Goal: Transaction & Acquisition: Purchase product/service

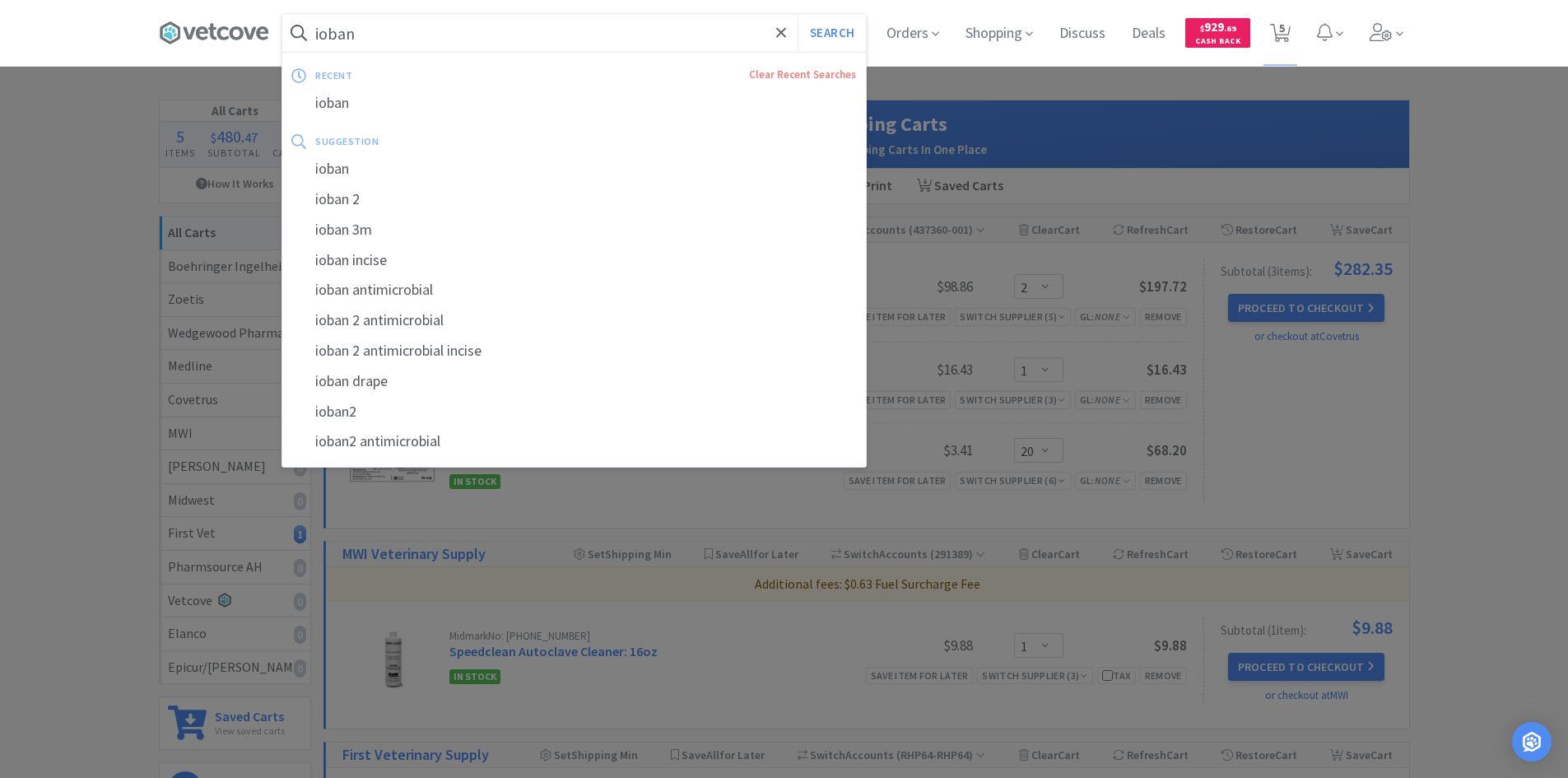
select select "2"
select select "1"
select select "20"
select select "1"
select select "2"
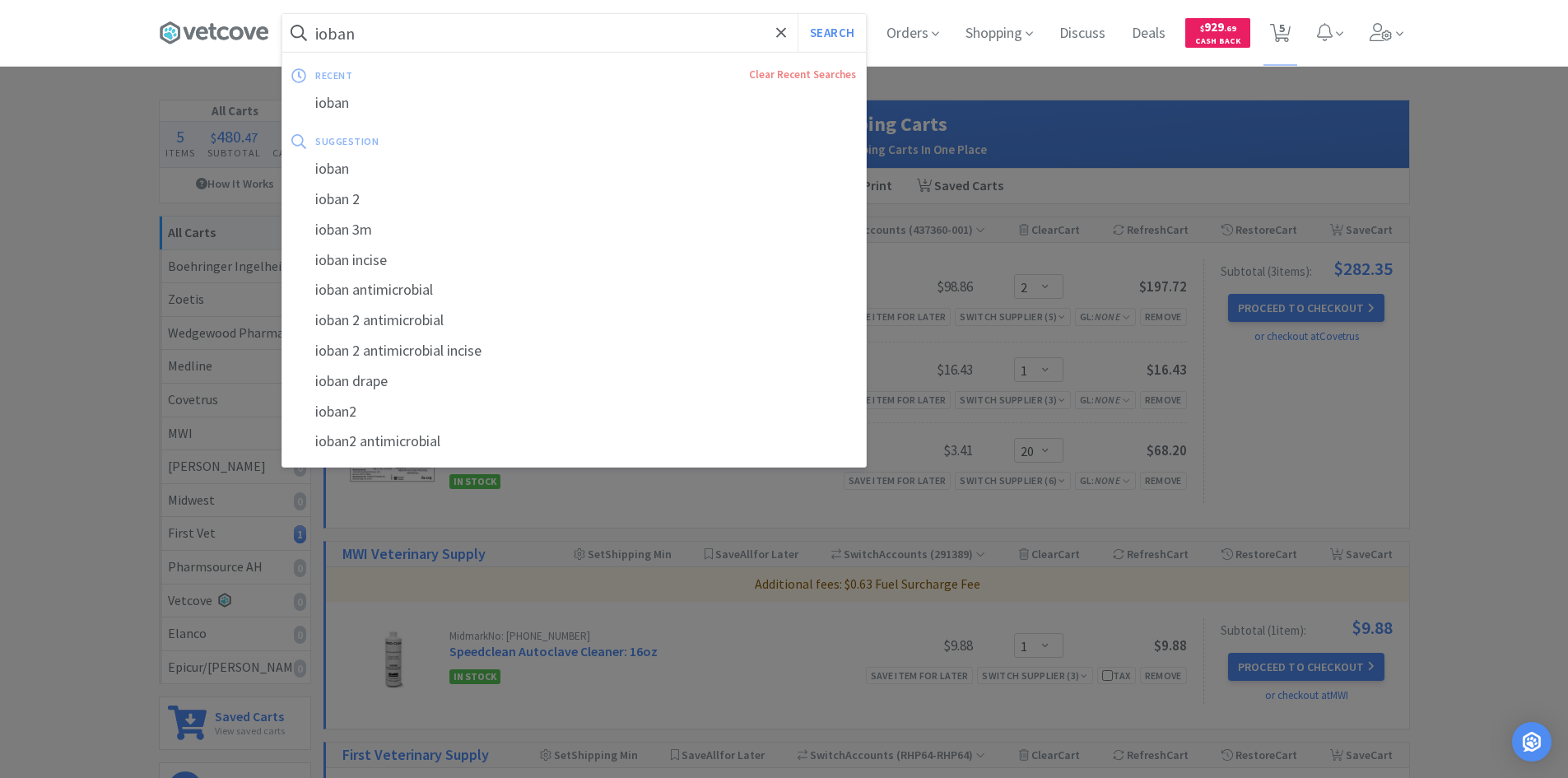
click at [635, 32] on input "ioban" at bounding box center [574, 33] width 583 height 38
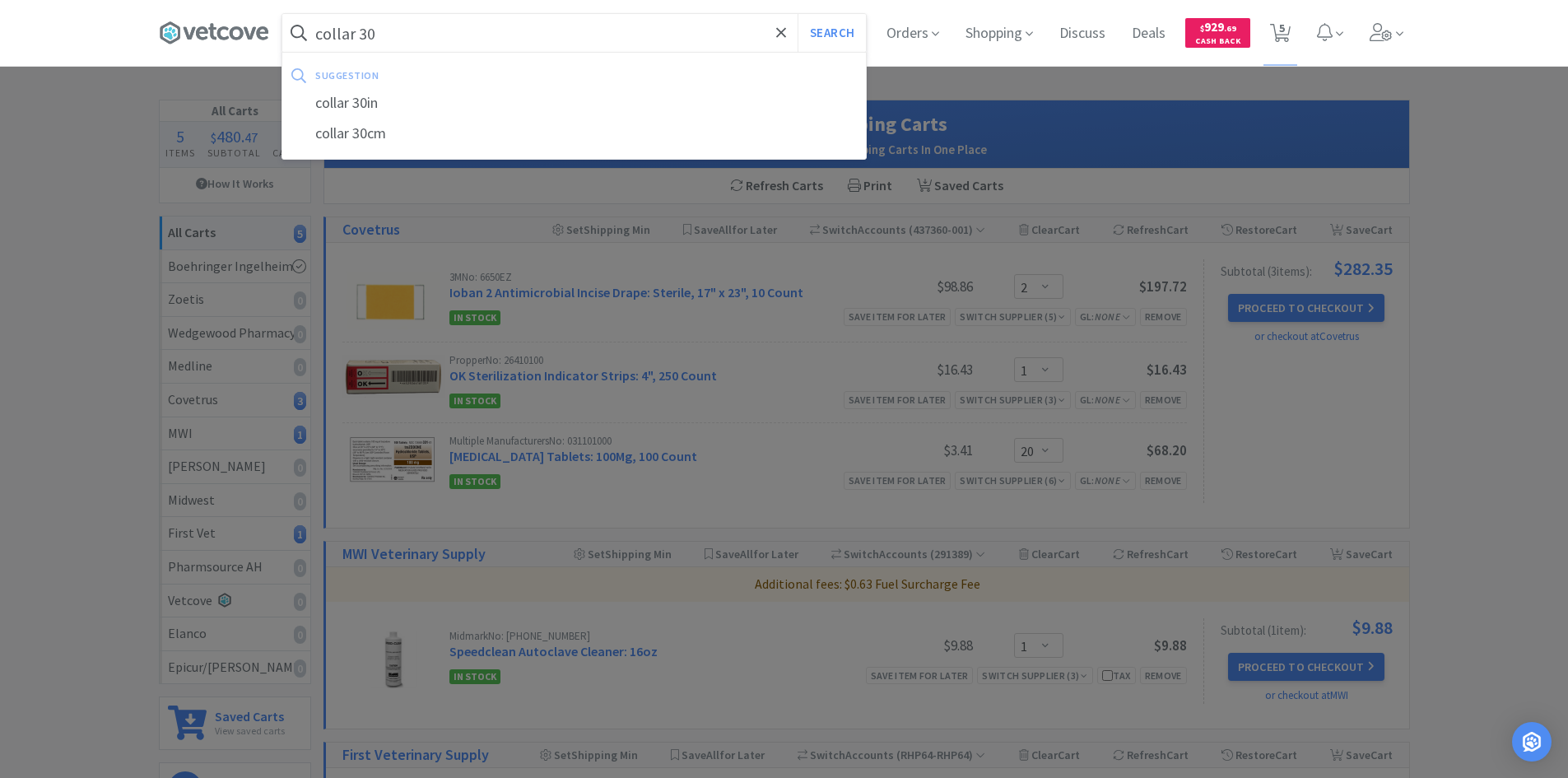
type input "collar 30"
click at [798, 14] on button "Search" at bounding box center [832, 33] width 68 height 38
select select "2"
select select "1"
select select "20"
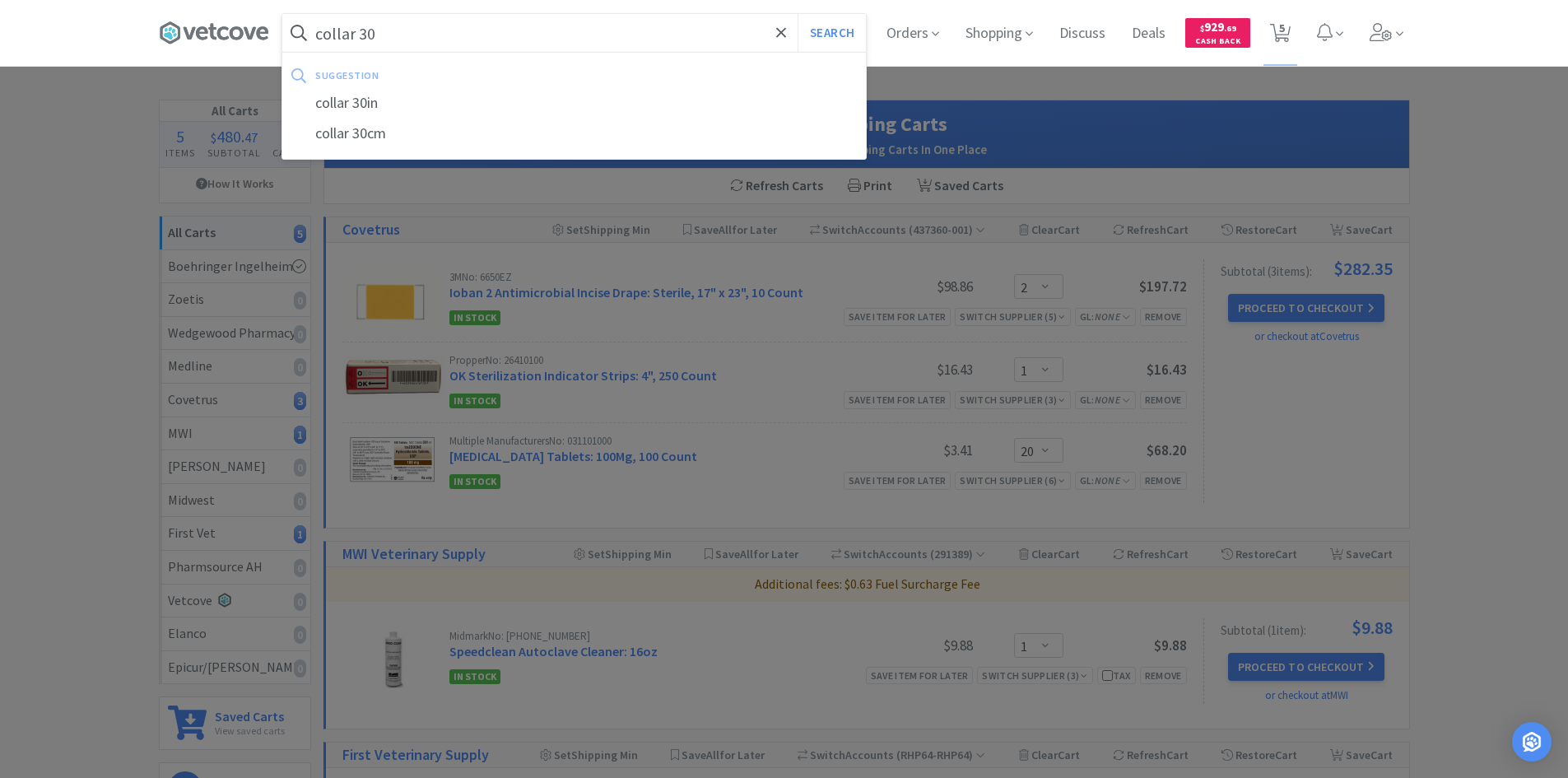
select select "1"
select select "2"
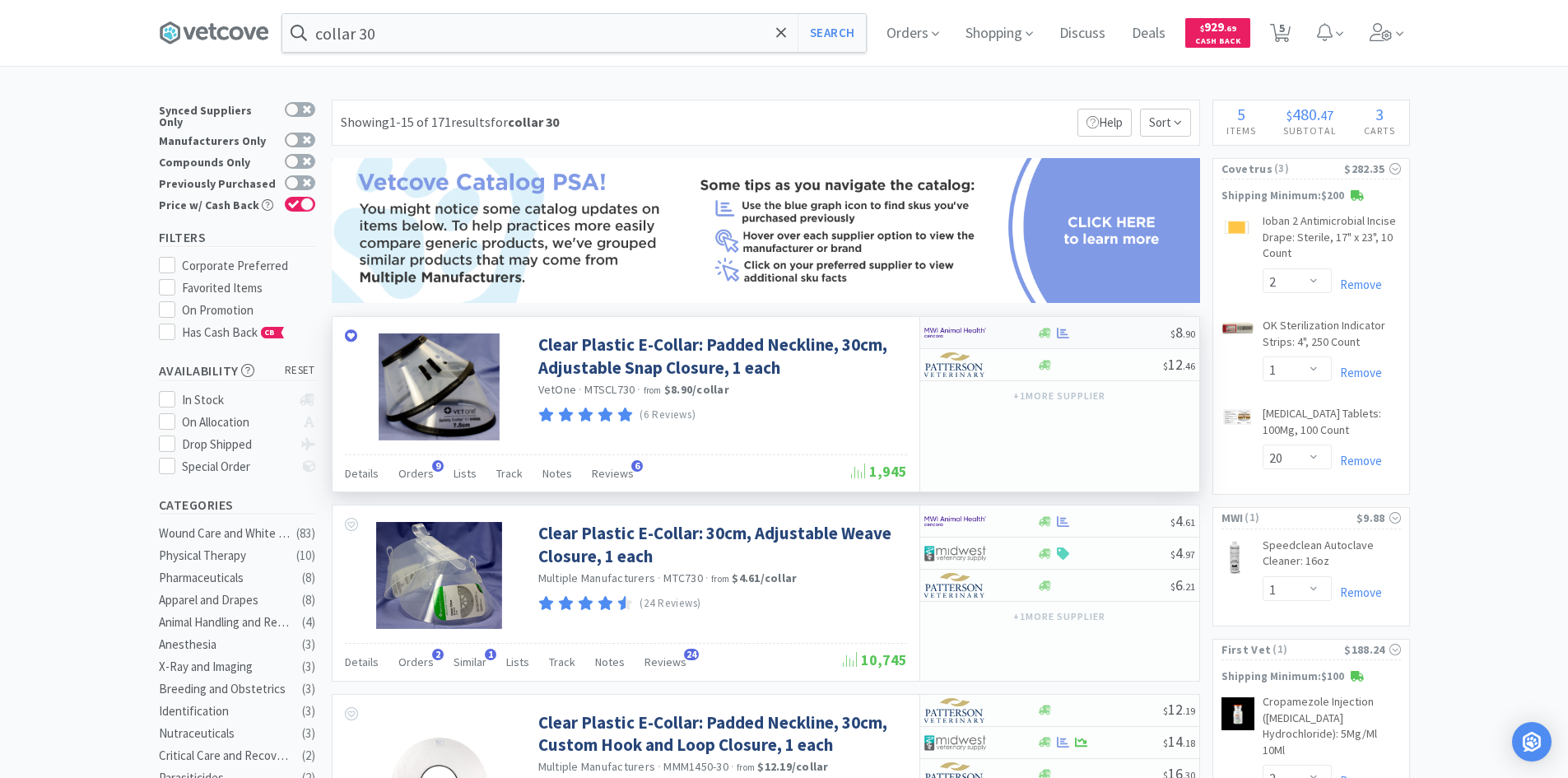
click at [1000, 337] on div at bounding box center [969, 332] width 91 height 28
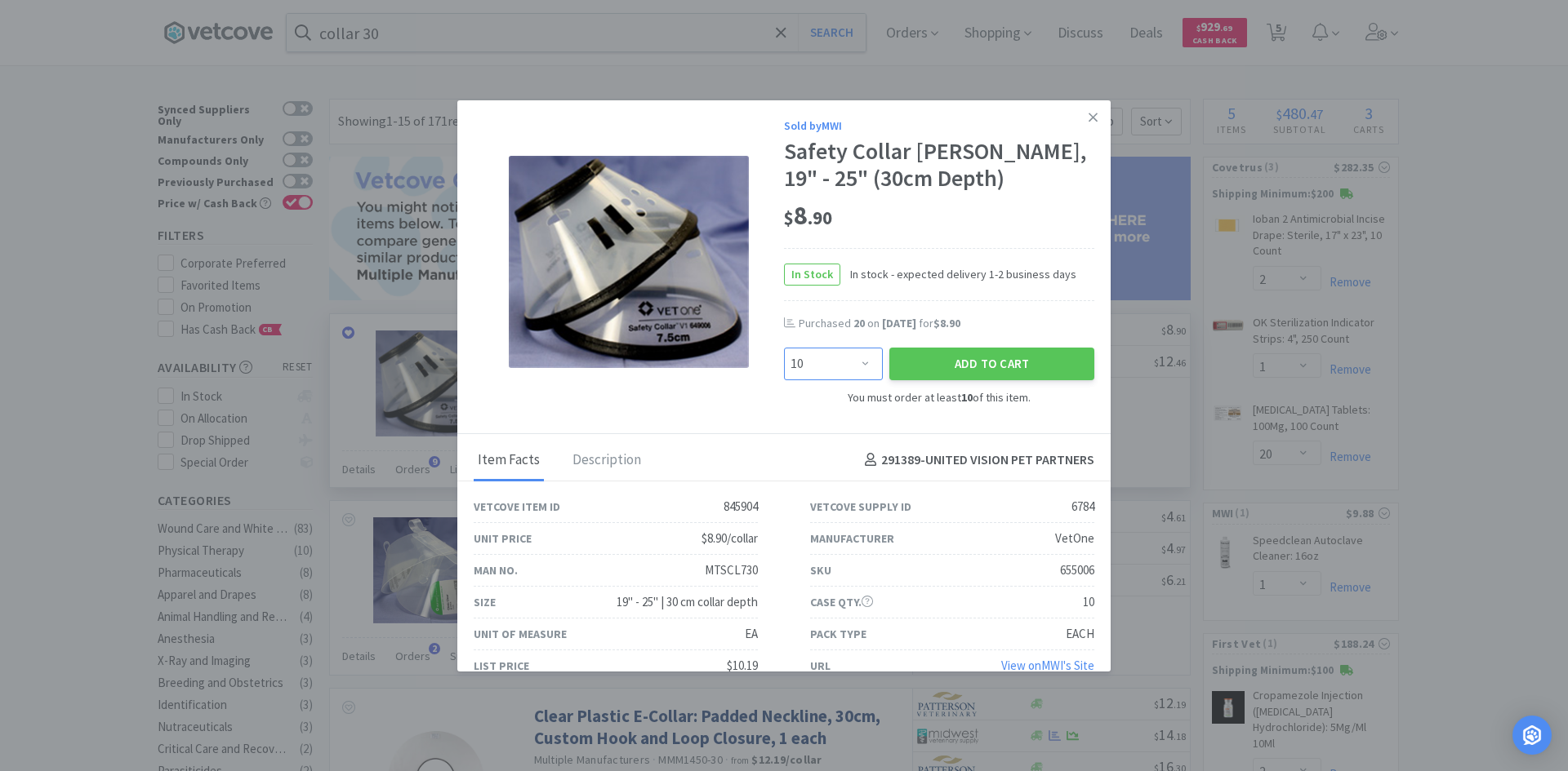
click at [855, 367] on select "Enter Quantity 10 20 30 40 50 60 70 80 90 100 110 120 130 140 150 160 170 180 1…" at bounding box center [833, 364] width 99 height 33
select select "20"
click at [784, 348] on select "Enter Quantity 10 20 30 40 50 60 70 80 90 100 110 120 130 140 150 160 170 180 1…" at bounding box center [833, 364] width 99 height 33
click at [958, 368] on button "Add to Cart" at bounding box center [992, 364] width 205 height 33
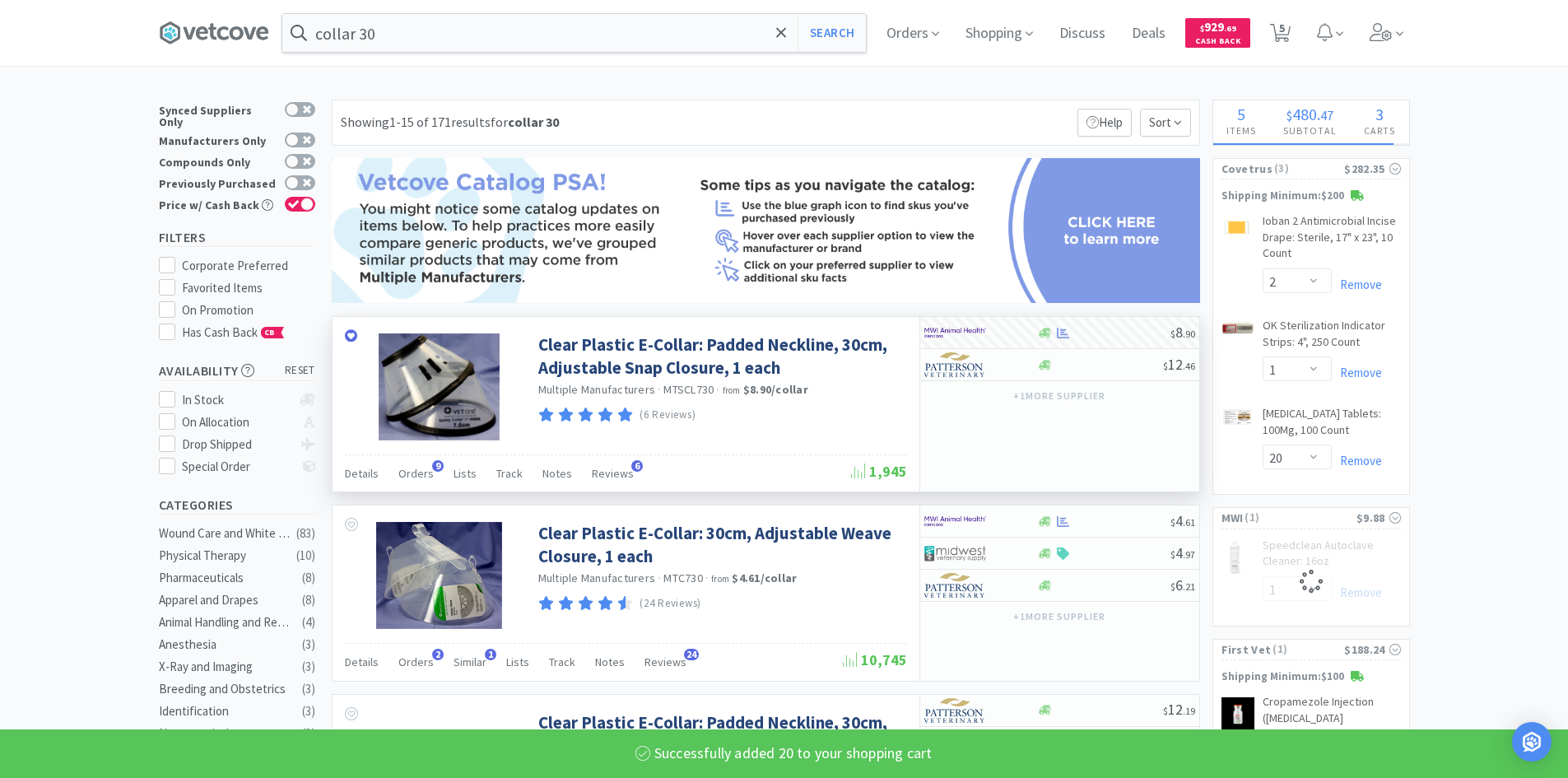
select select "20"
select select "1"
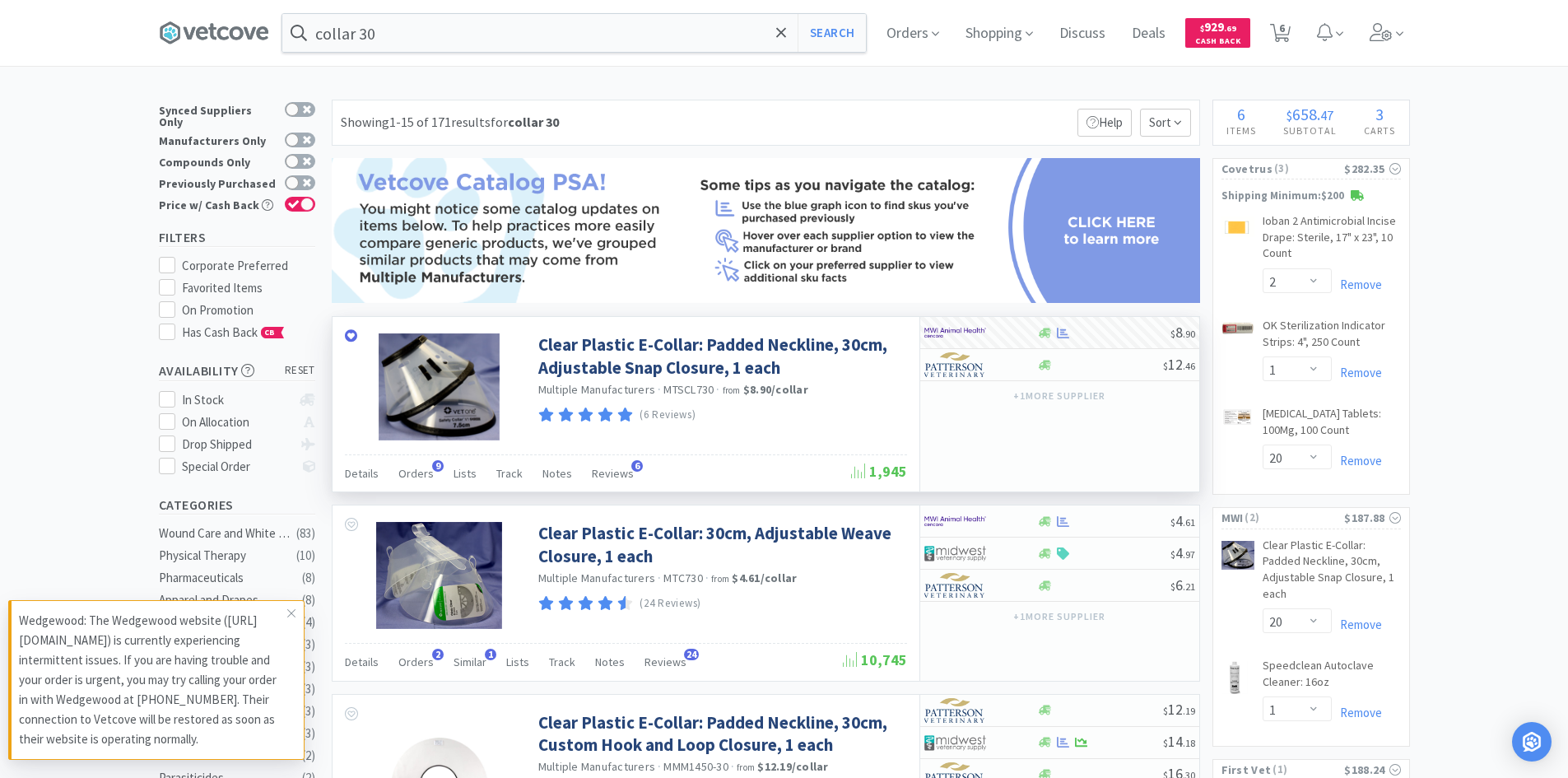
click at [291, 611] on icon at bounding box center [291, 613] width 10 height 14
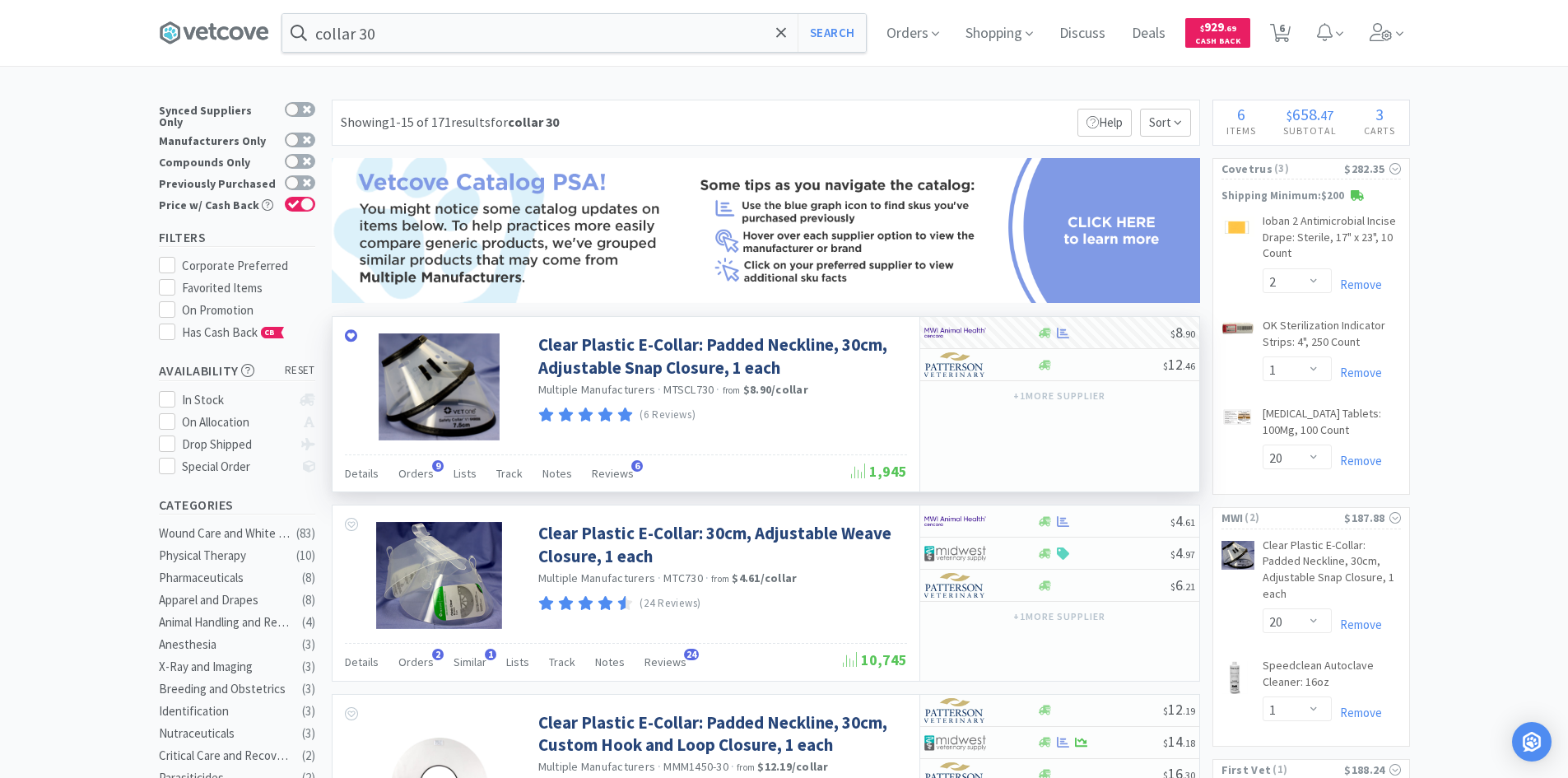
click at [933, 43] on span "Orders" at bounding box center [912, 32] width 66 height 66
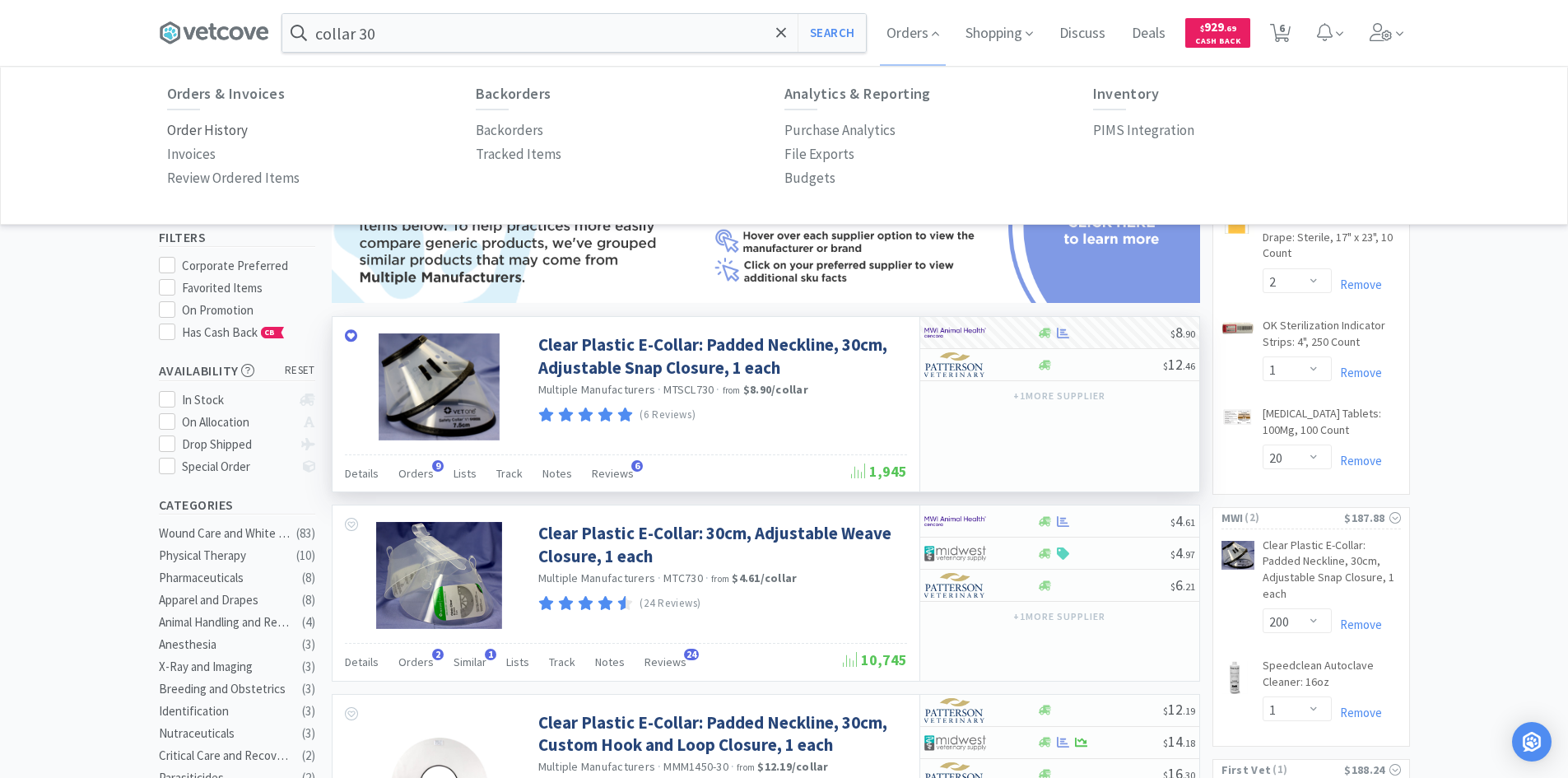
click at [221, 134] on p "Order History" at bounding box center [208, 131] width 81 height 23
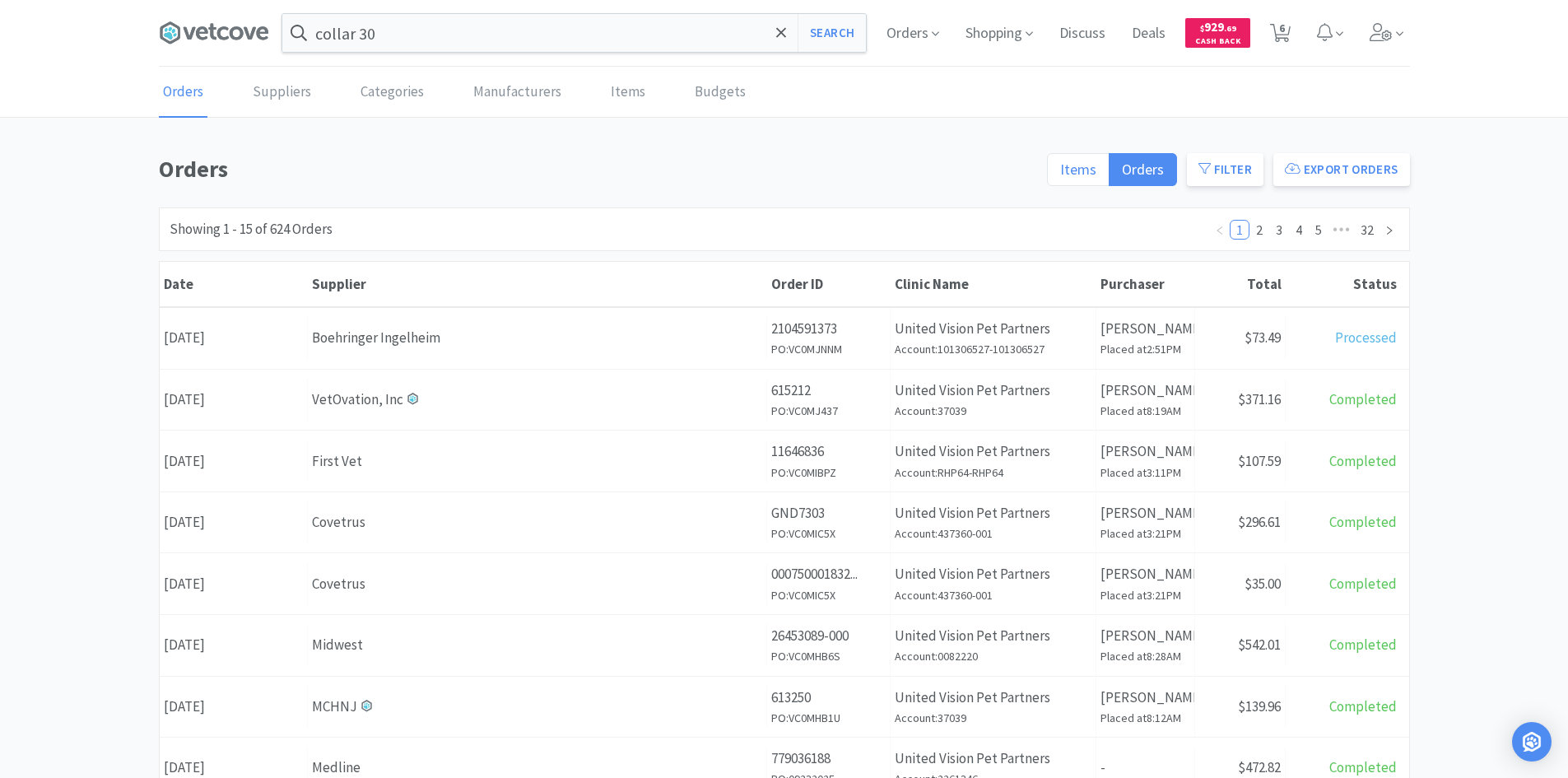
click at [1079, 159] on span "Items" at bounding box center [1078, 168] width 36 height 19
click at [1060, 175] on input "Items" at bounding box center [1060, 175] width 0 height 0
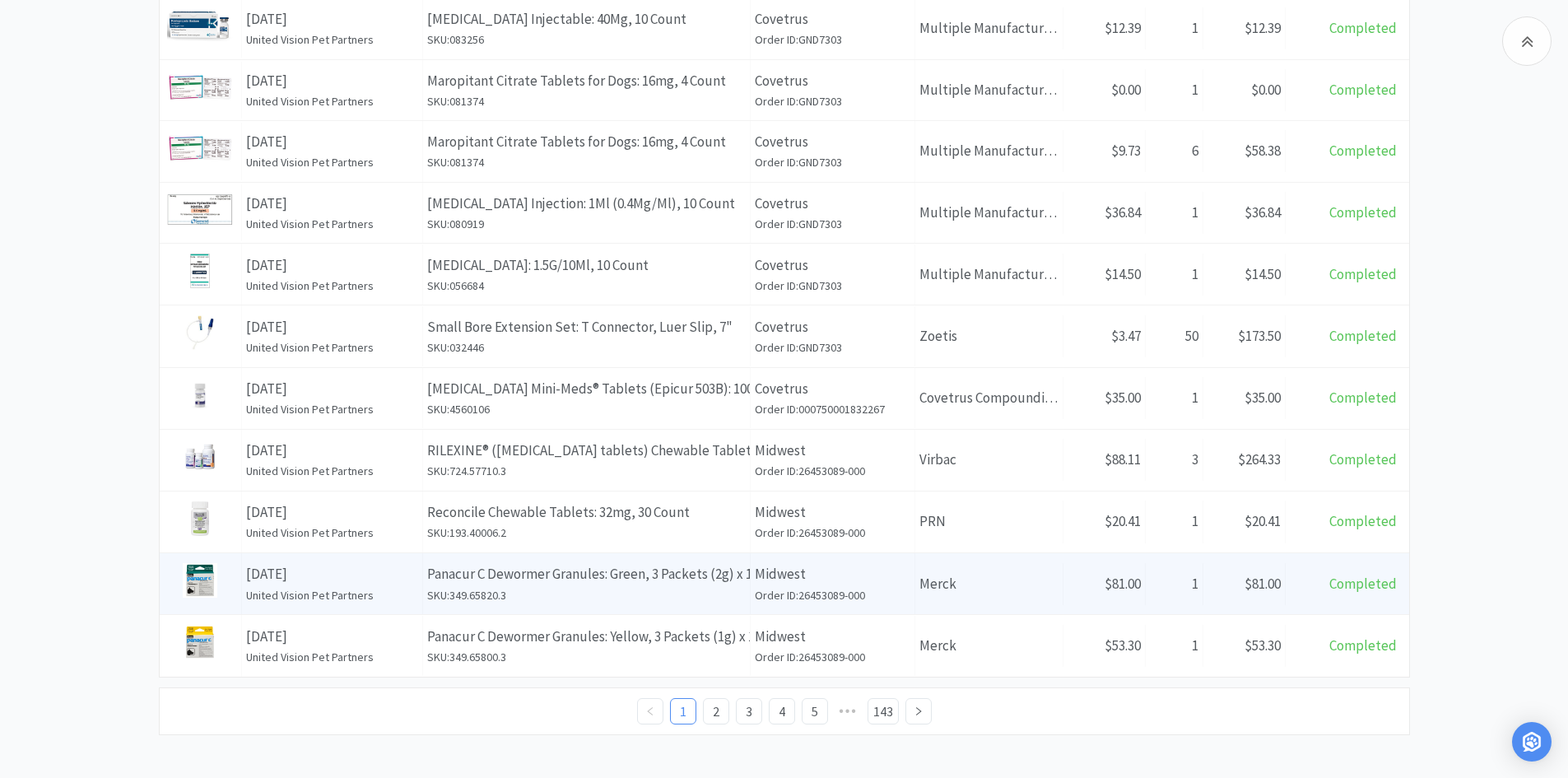
scroll to position [564, 0]
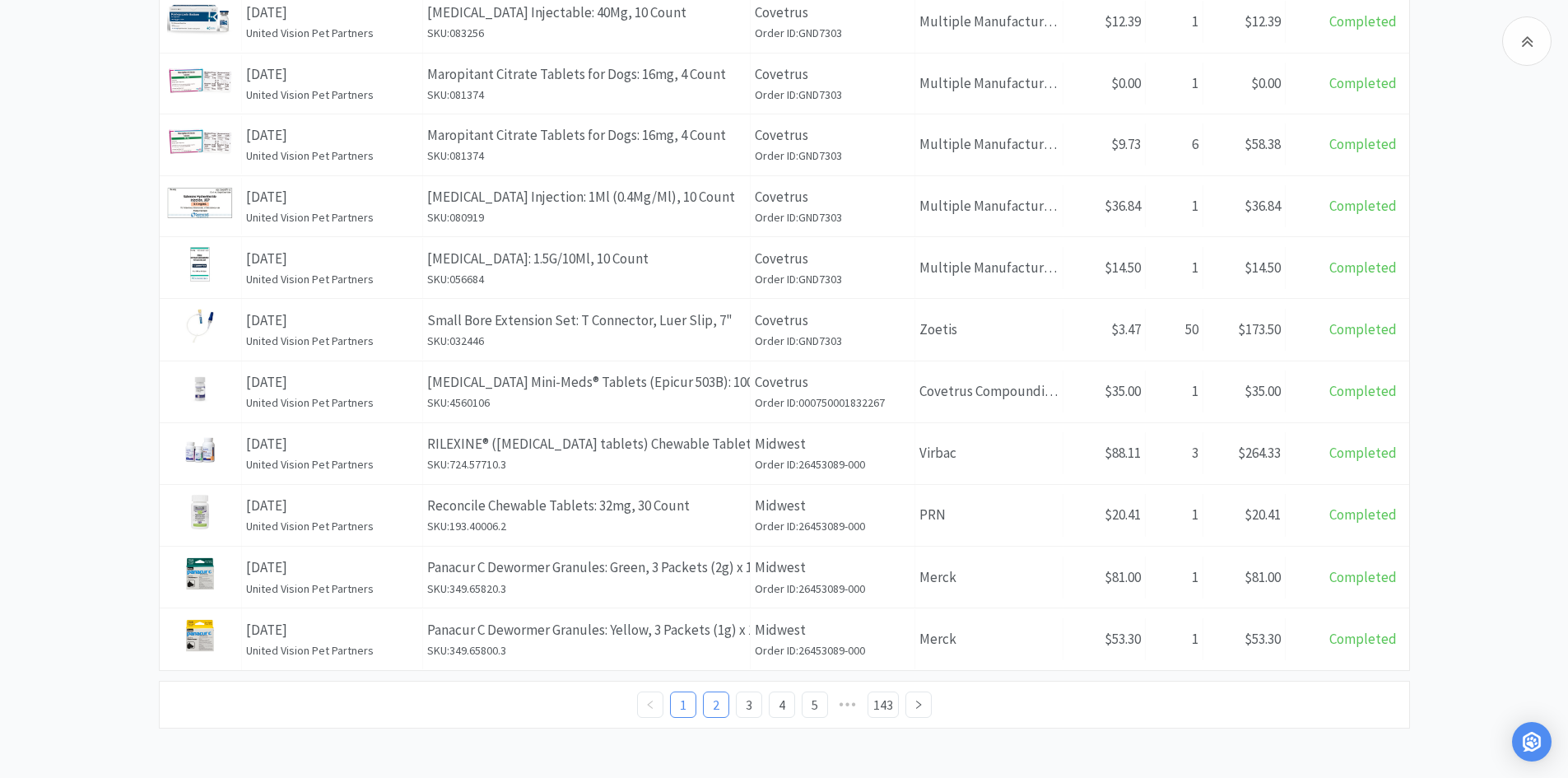
click at [727, 693] on link "2" at bounding box center [716, 704] width 24 height 24
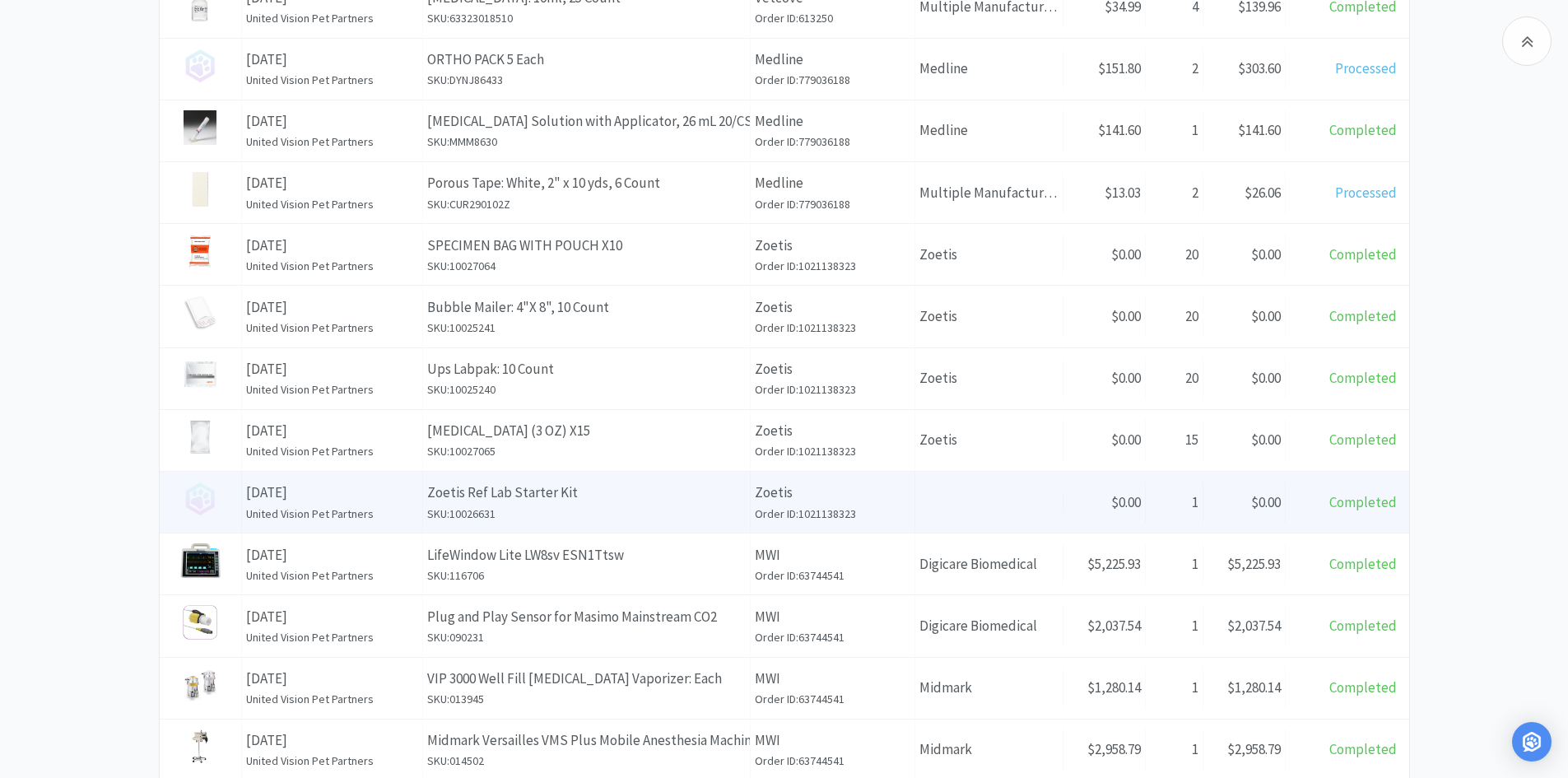
scroll to position [494, 0]
